Goal: Task Accomplishment & Management: Manage account settings

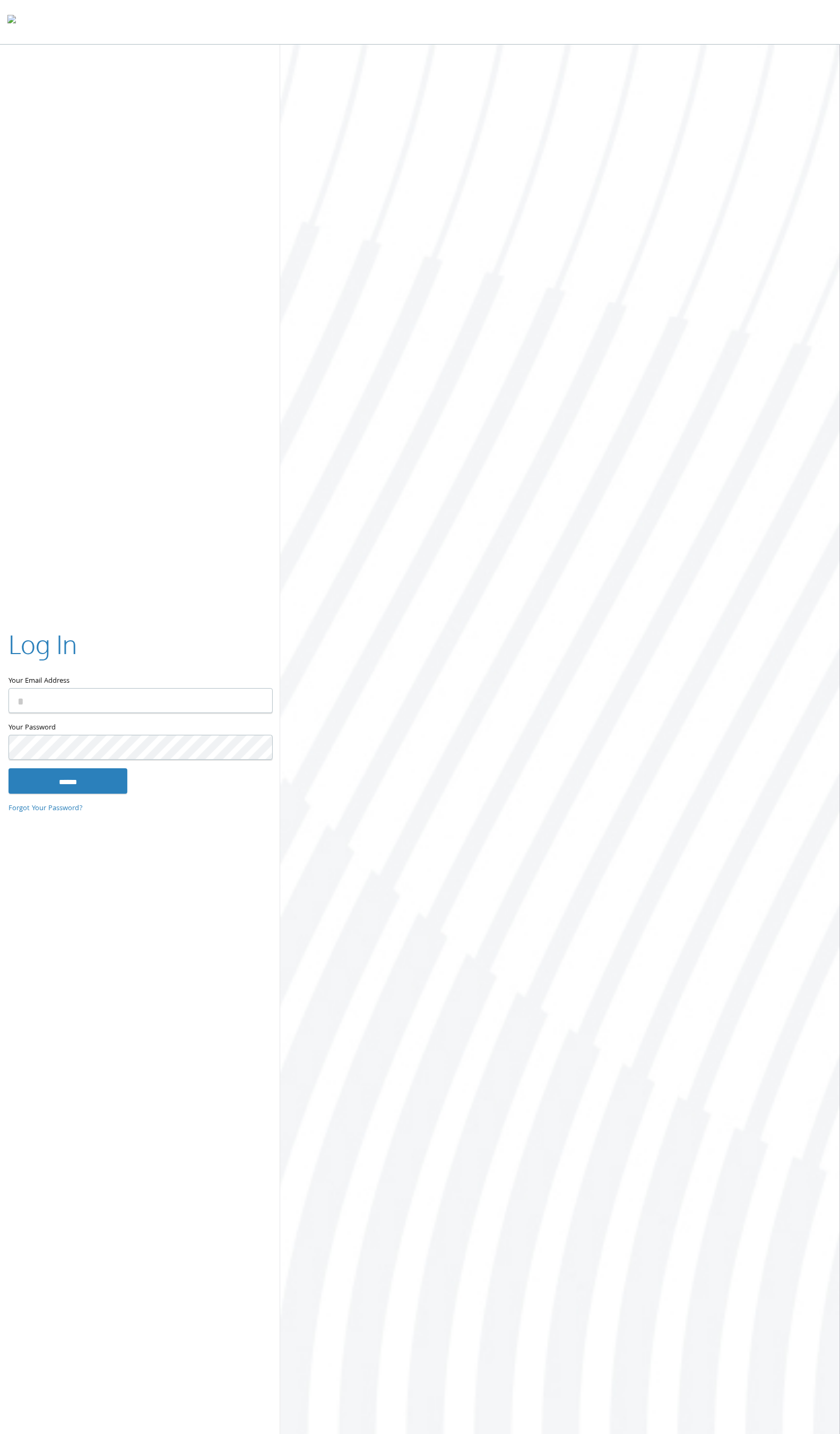
click at [89, 712] on input "Your Email Address" at bounding box center [140, 700] width 264 height 25
type input "**********"
click at [62, 778] on input "******" at bounding box center [68, 780] width 119 height 25
